Goal: Find specific page/section: Find specific page/section

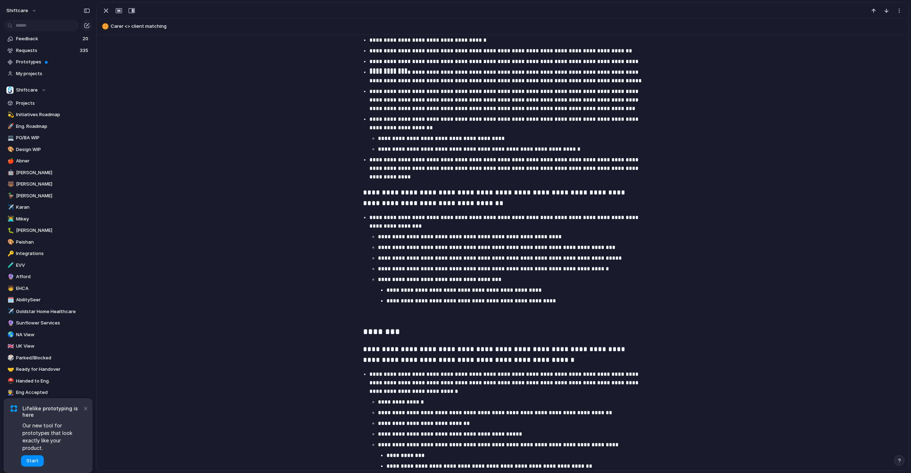
scroll to position [3205, 0]
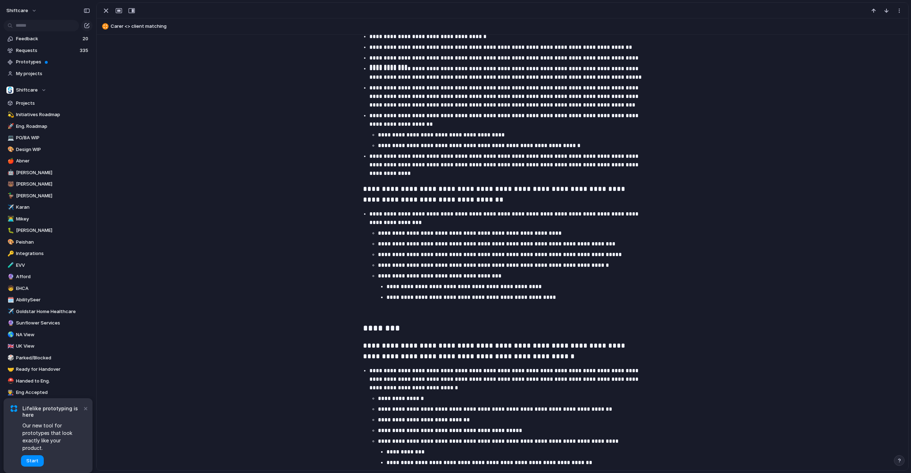
click at [500, 237] on p "**********" at bounding box center [513, 233] width 270 height 9
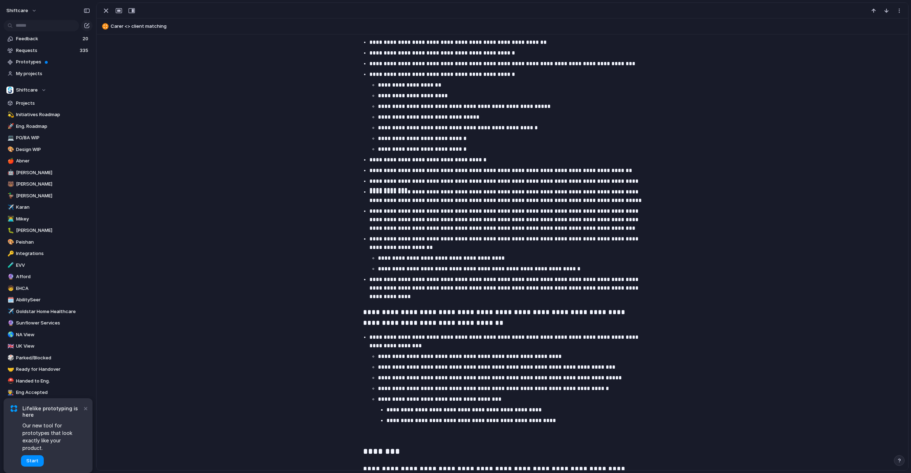
scroll to position [3082, 0]
click at [479, 379] on p "**********" at bounding box center [513, 377] width 270 height 9
